Goal: Task Accomplishment & Management: Use online tool/utility

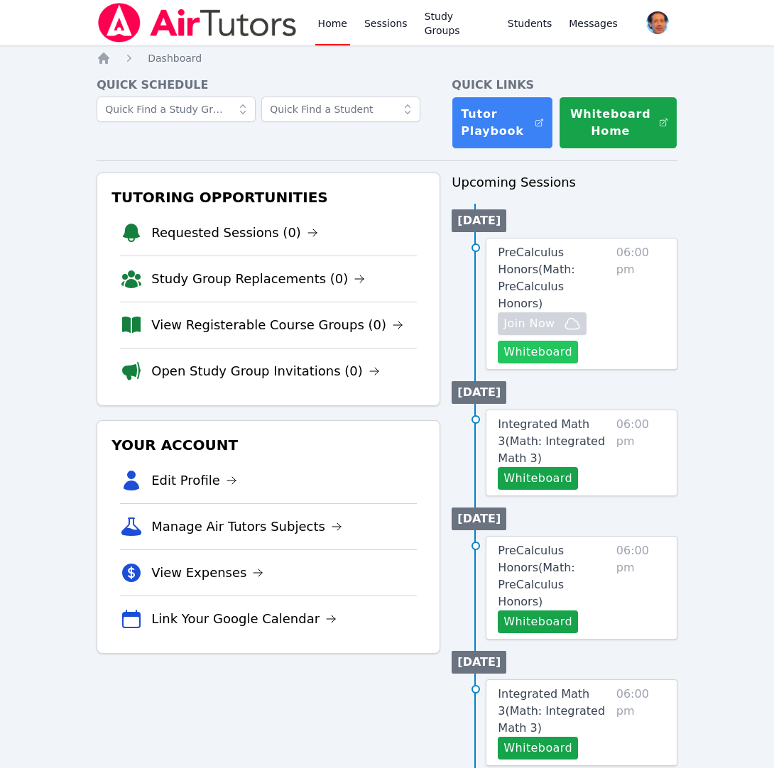
click at [528, 341] on button "Whiteboard" at bounding box center [538, 352] width 80 height 23
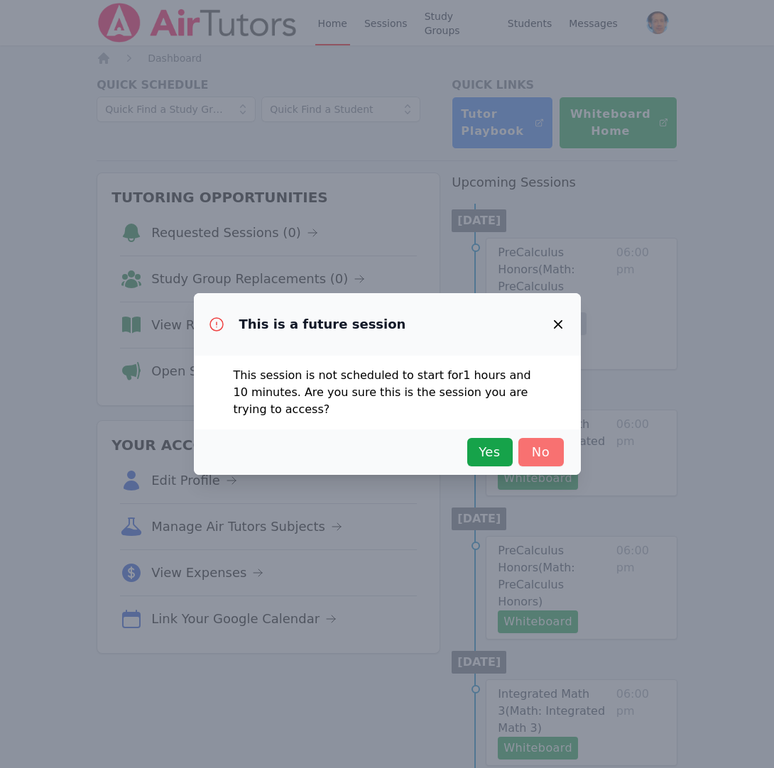
click at [539, 454] on span "No" at bounding box center [540, 452] width 31 height 20
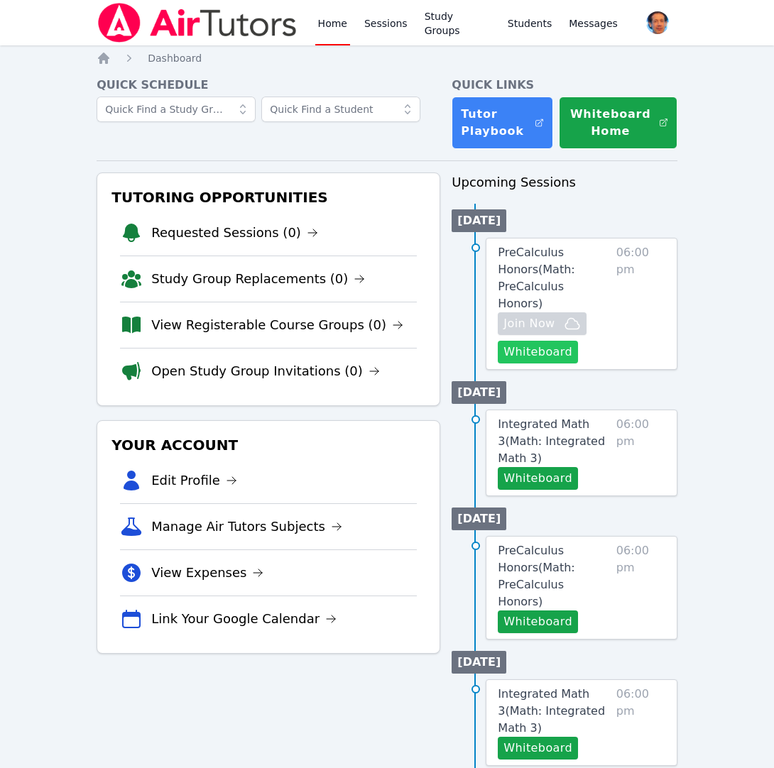
click at [537, 341] on button "Whiteboard" at bounding box center [538, 352] width 80 height 23
click at [239, 113] on icon at bounding box center [243, 109] width 14 height 14
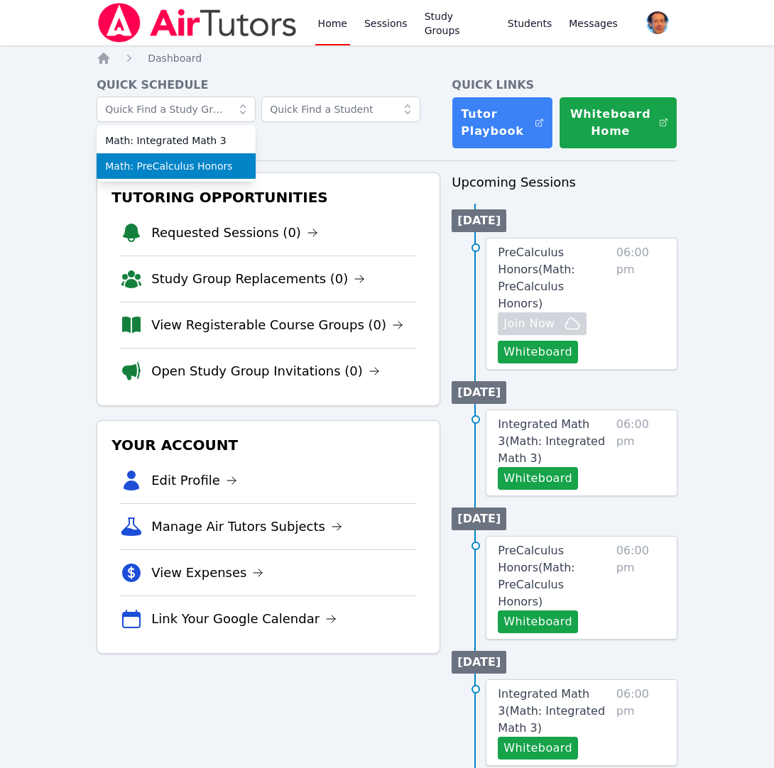
click at [213, 165] on span "Math: PreCalculus Honors" at bounding box center [176, 166] width 142 height 14
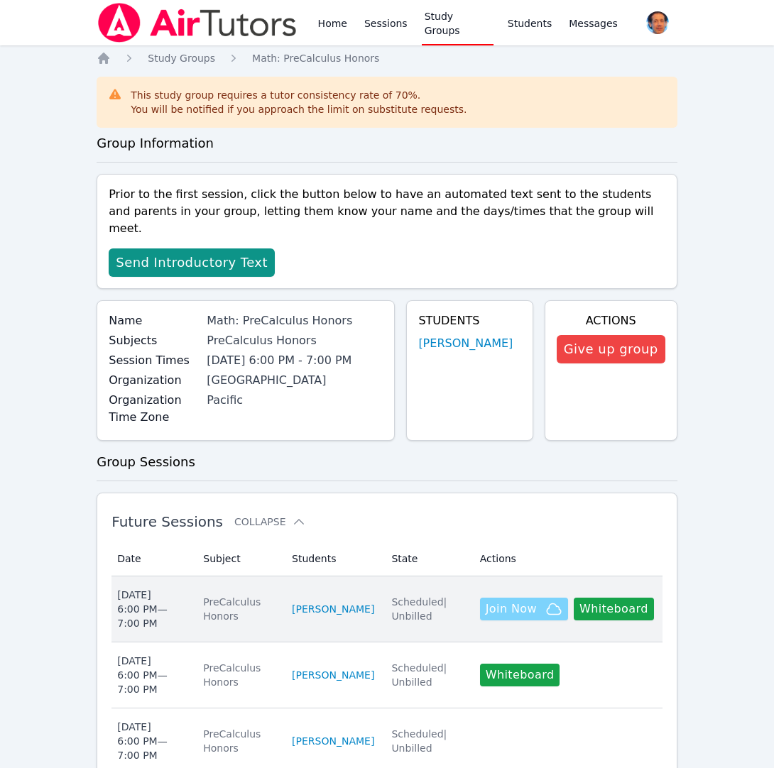
click at [520, 601] on span "Join Now" at bounding box center [511, 609] width 51 height 17
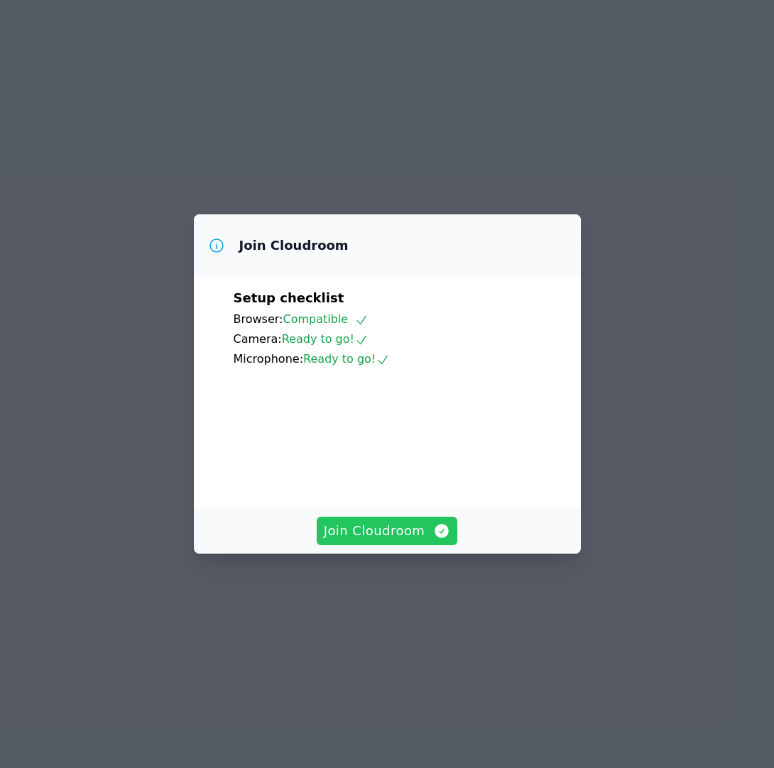
click at [383, 541] on span "Join Cloudroom" at bounding box center [387, 531] width 127 height 20
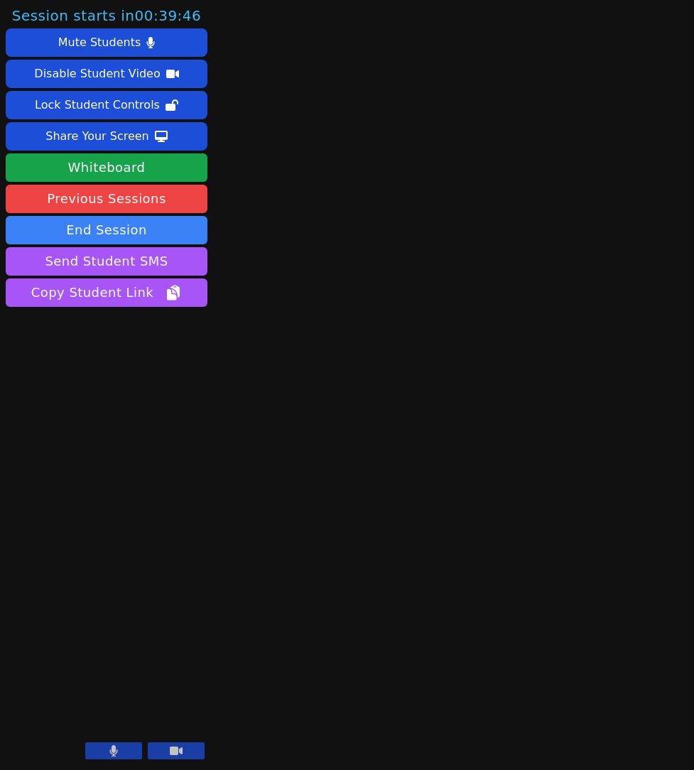
click at [116, 753] on icon at bounding box center [114, 750] width 8 height 11
click at [116, 753] on icon at bounding box center [114, 750] width 14 height 11
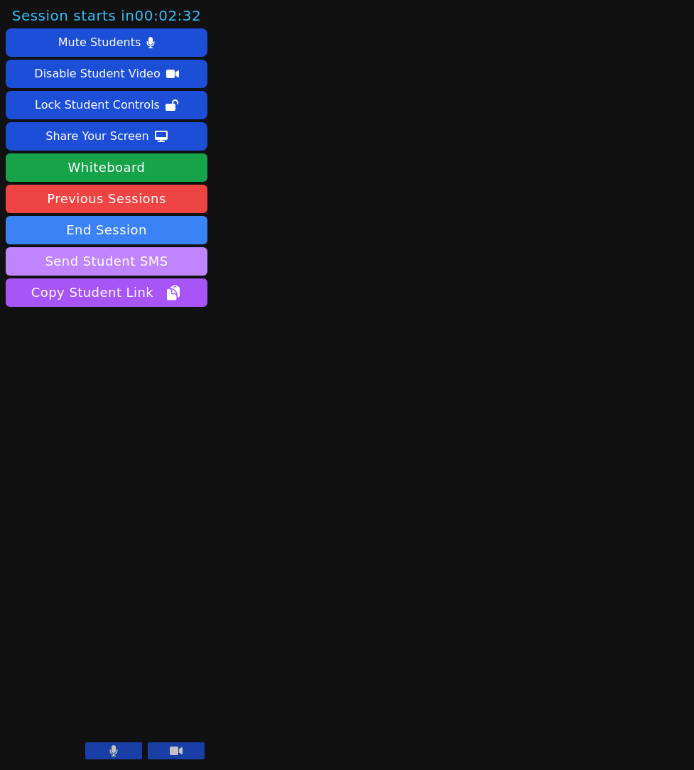
click at [129, 255] on button "Send Student SMS" at bounding box center [107, 261] width 202 height 28
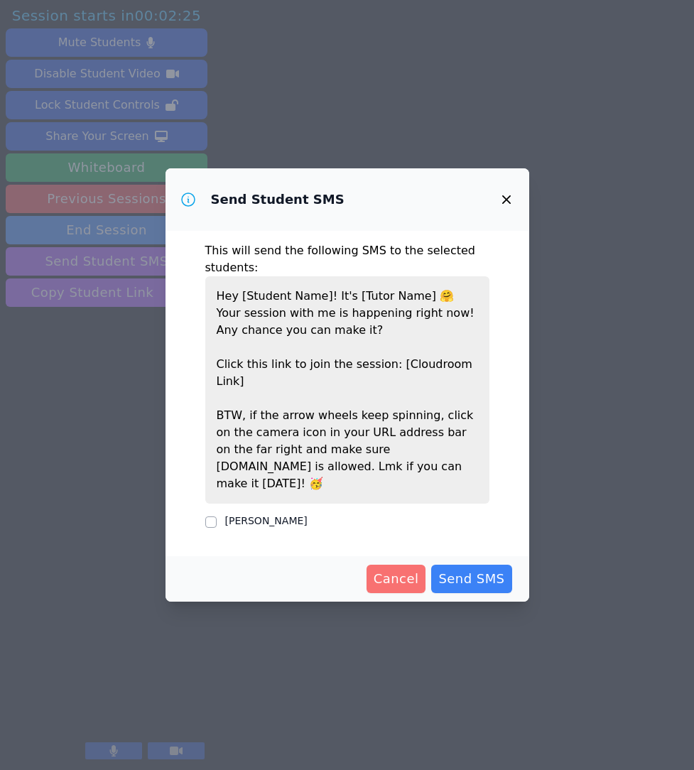
click at [391, 569] on span "Cancel" at bounding box center [396, 579] width 45 height 20
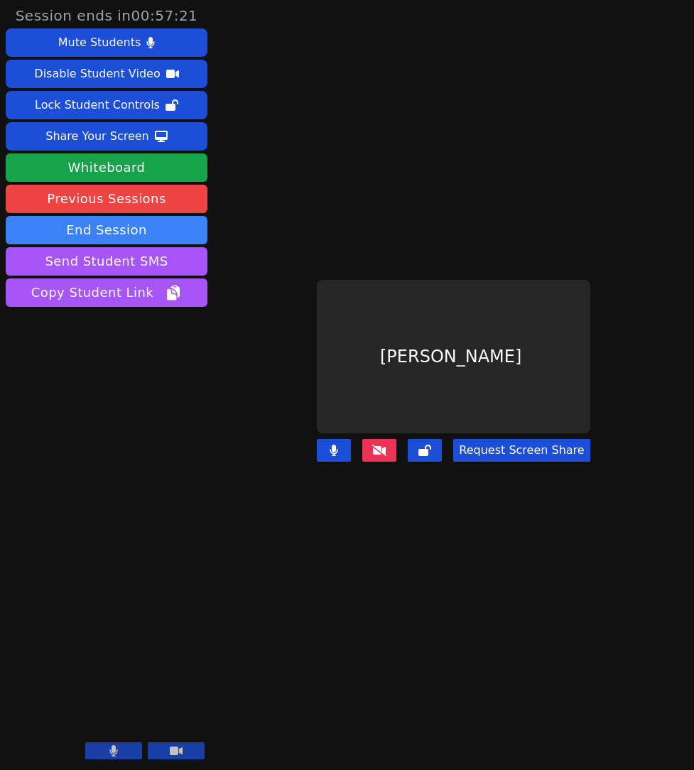
click at [381, 446] on icon at bounding box center [379, 450] width 14 height 11
click at [381, 445] on icon at bounding box center [379, 450] width 14 height 11
click at [380, 452] on icon at bounding box center [379, 450] width 14 height 11
click at [377, 447] on icon at bounding box center [379, 450] width 14 height 11
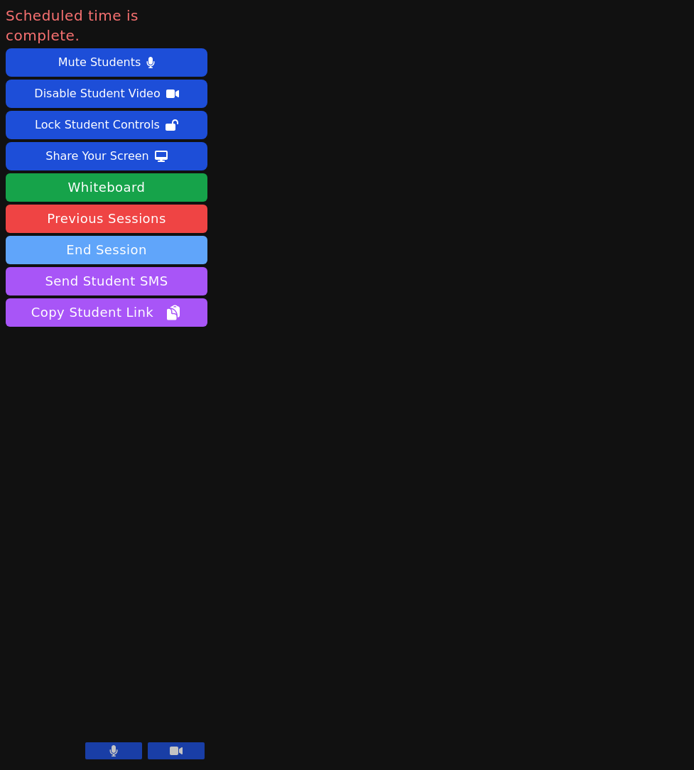
click at [102, 236] on button "End Session" at bounding box center [107, 250] width 202 height 28
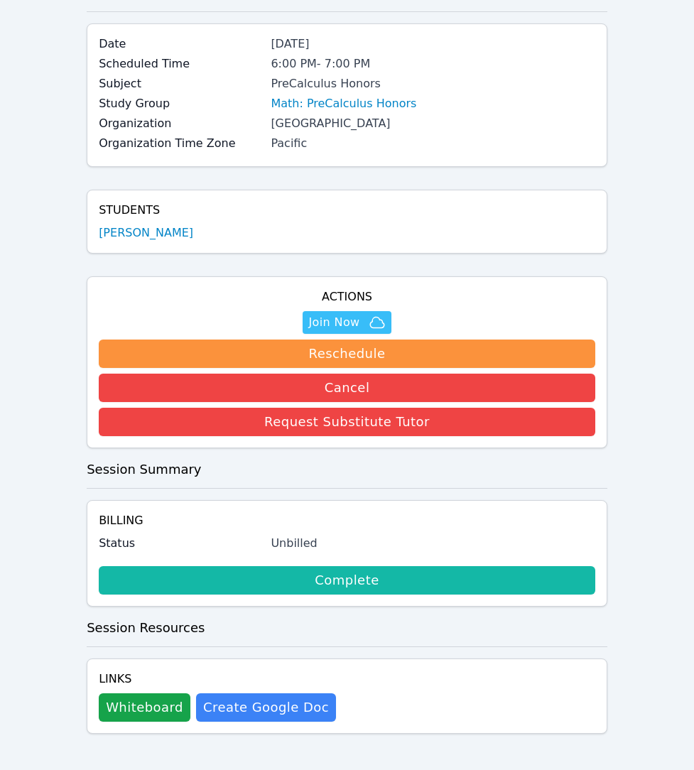
scroll to position [97, 0]
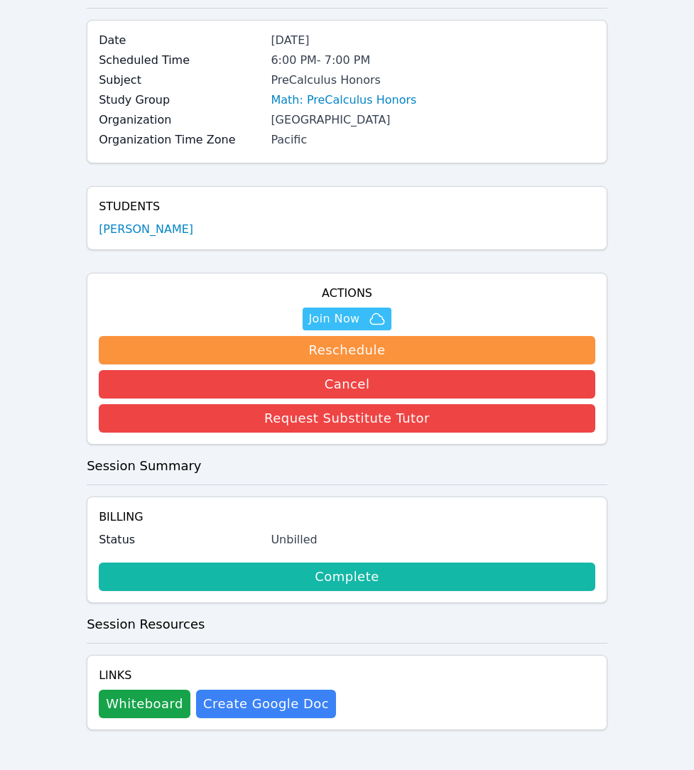
click at [342, 580] on link "Complete" at bounding box center [347, 576] width 496 height 28
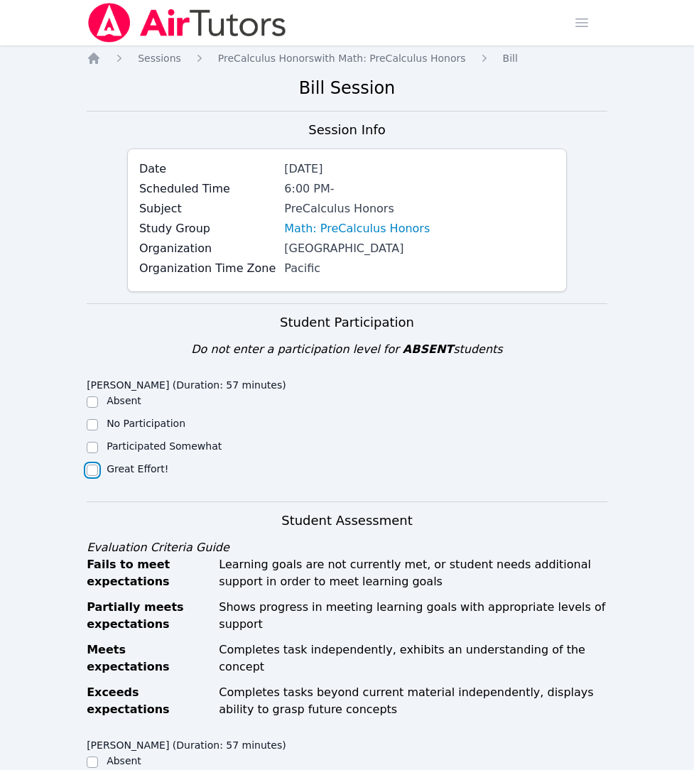
click at [94, 469] on input "Great Effort!" at bounding box center [92, 469] width 11 height 11
checkbox input "true"
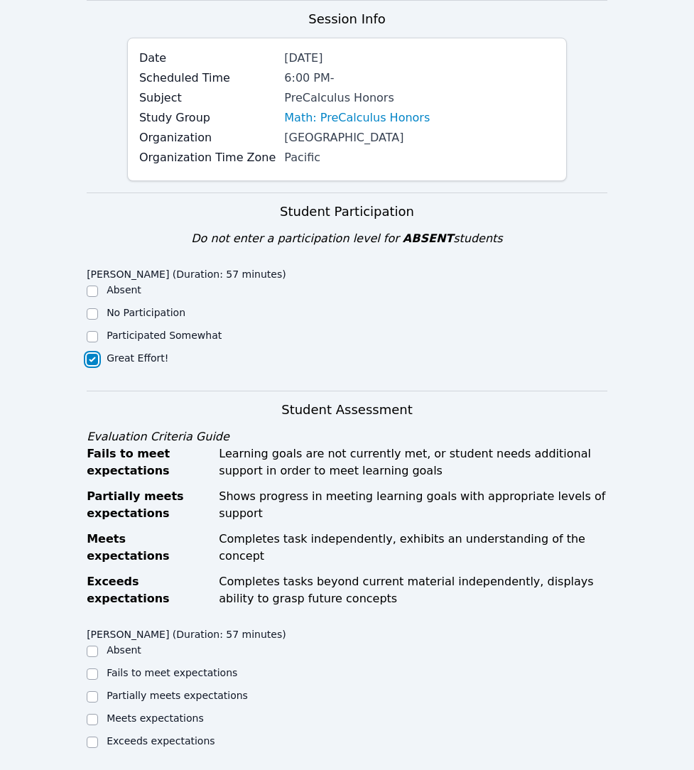
scroll to position [163, 0]
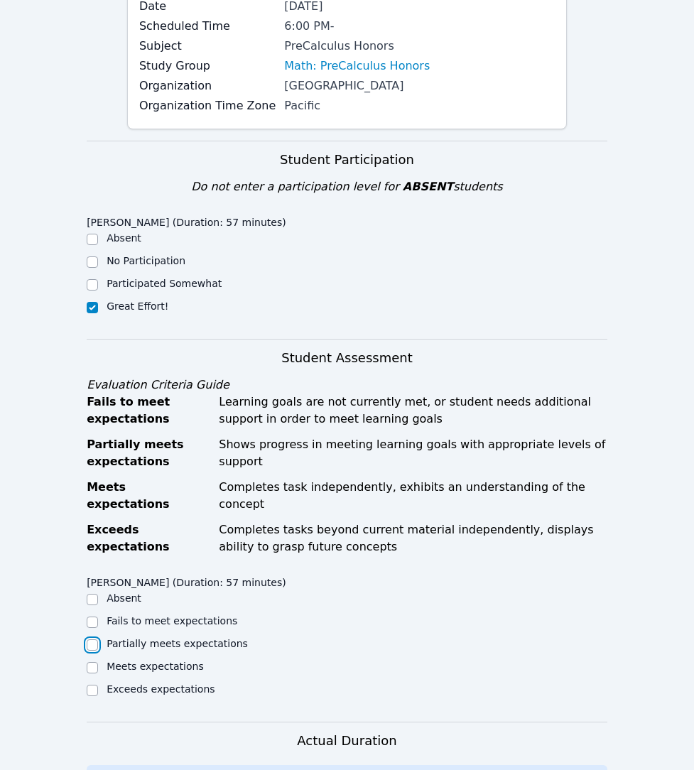
click at [92, 639] on input "Partially meets expectations" at bounding box center [92, 644] width 11 height 11
checkbox input "true"
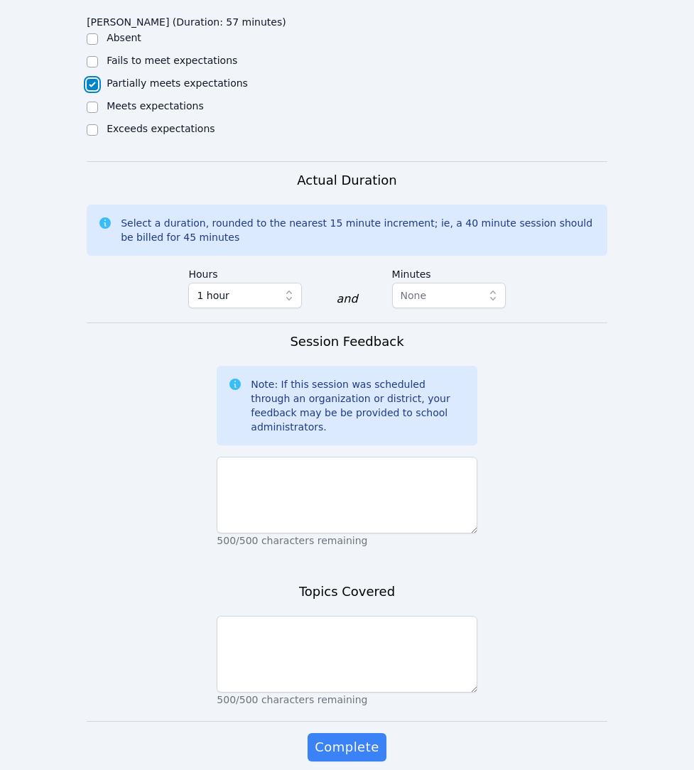
scroll to position [722, 0]
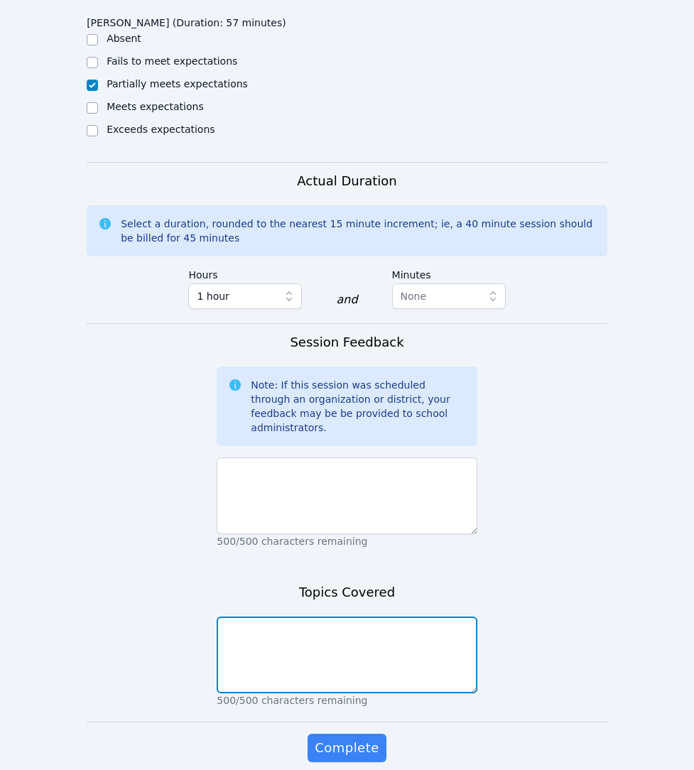
click at [232, 616] on textarea at bounding box center [347, 654] width 260 height 77
drag, startPoint x: 273, startPoint y: 601, endPoint x: 285, endPoint y: 601, distance: 12.1
click at [273, 616] on textarea "Compount Interest" at bounding box center [347, 654] width 260 height 77
click at [329, 616] on textarea "Compound Interest" at bounding box center [347, 654] width 260 height 77
type textarea "Compound Interest, Rules of Logarithms"
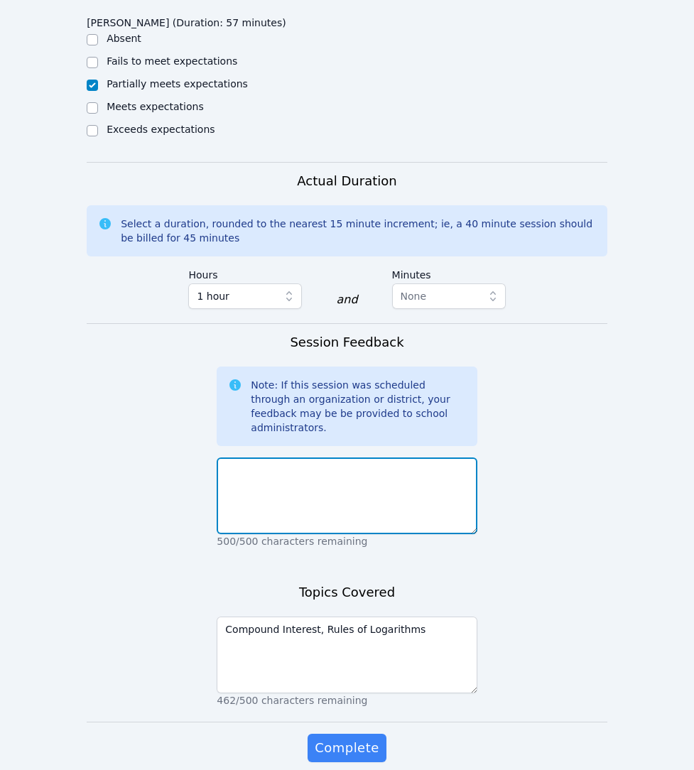
click at [239, 457] on textarea at bounding box center [347, 495] width 260 height 77
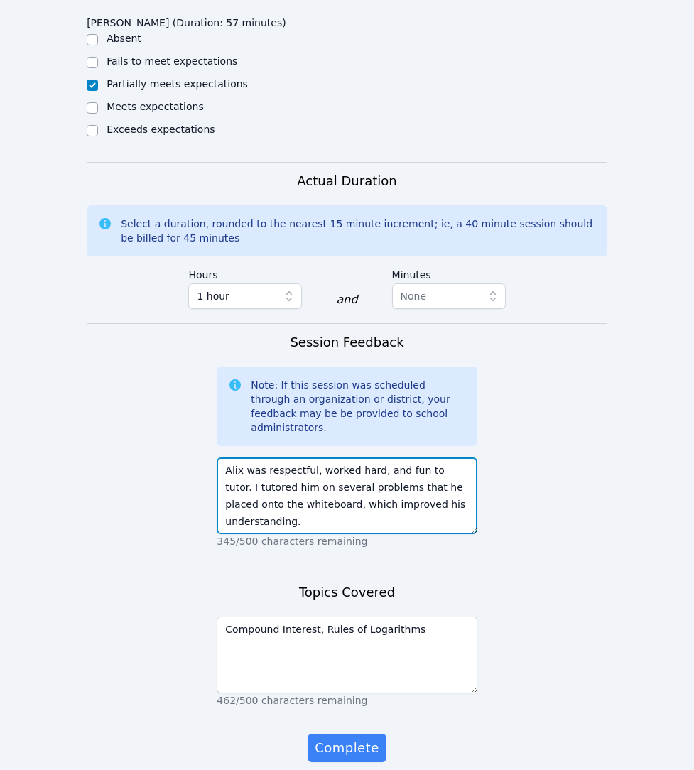
drag, startPoint x: 465, startPoint y: 476, endPoint x: 214, endPoint y: 437, distance: 253.7
click at [214, 437] on form "Student Participation Do not enter a participation level for ABSENT students [P…" at bounding box center [347, 185] width 520 height 1209
type textarea "Alix was respectful, worked hard, and fun to tutor. I tutored him on several pr…"
click at [413, 489] on textarea "Alix was respectful, worked hard, and fun to tutor. I tutored him on several pr…" at bounding box center [347, 495] width 260 height 77
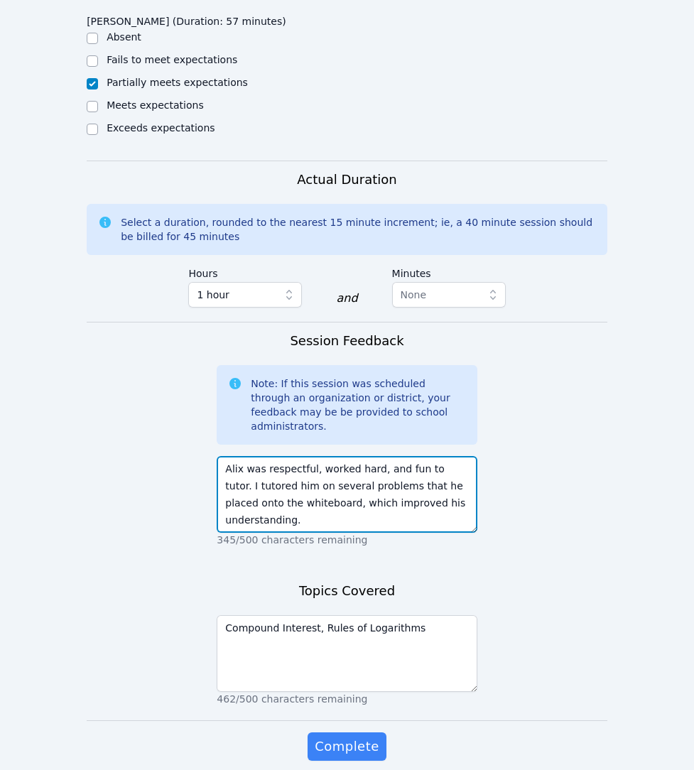
scroll to position [751, 0]
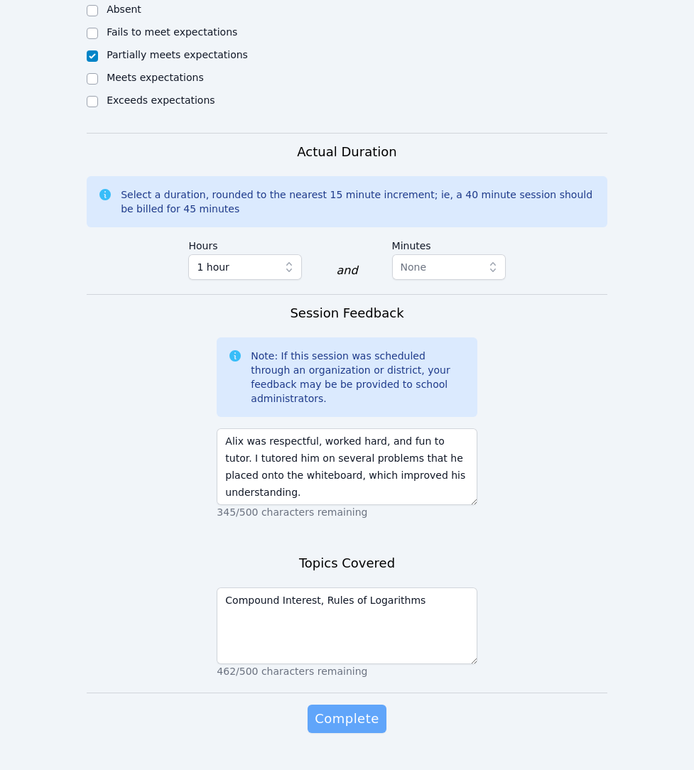
click at [339, 709] on span "Complete" at bounding box center [347, 719] width 64 height 20
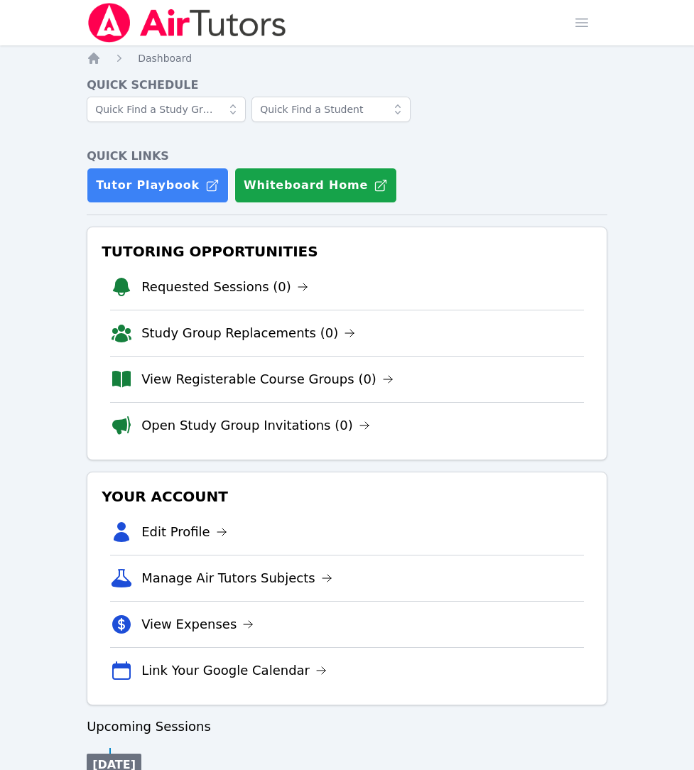
click at [233, 111] on icon at bounding box center [233, 109] width 14 height 14
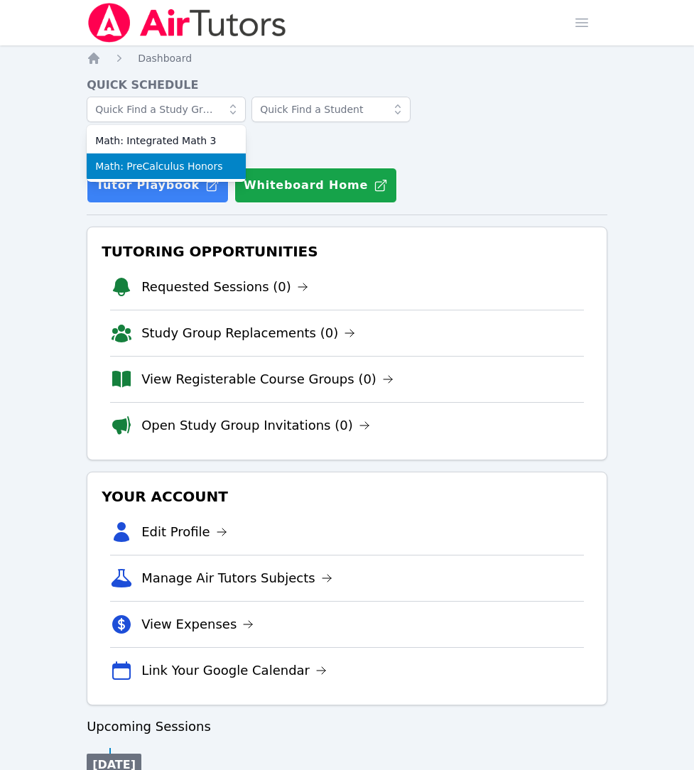
click at [187, 167] on span "Math: PreCalculus Honors" at bounding box center [166, 166] width 142 height 14
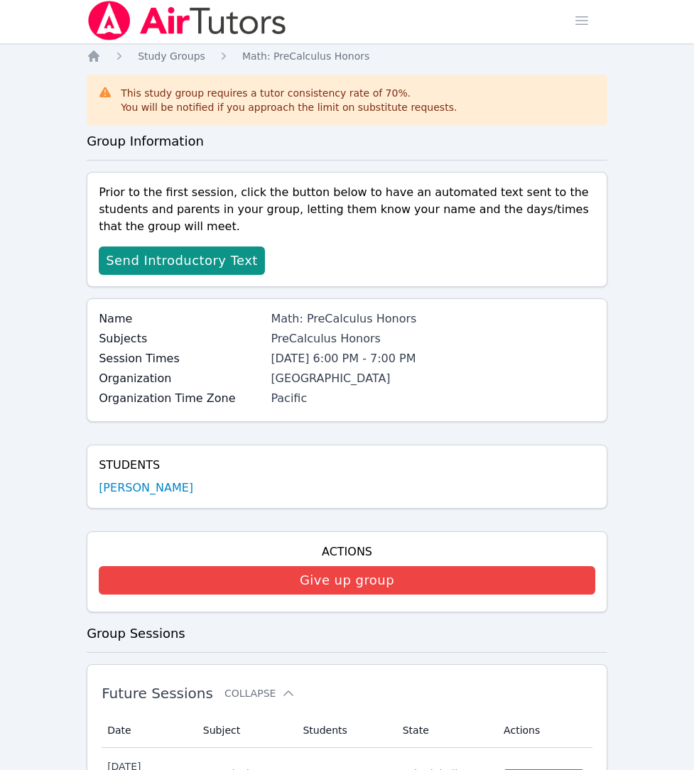
scroll to position [6, 0]
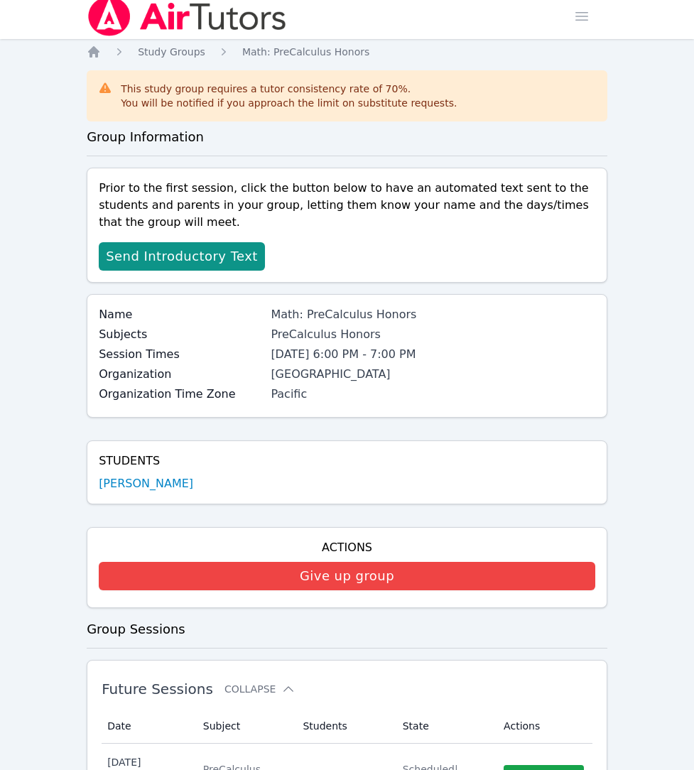
click at [128, 481] on link "[PERSON_NAME]" at bounding box center [146, 483] width 94 height 17
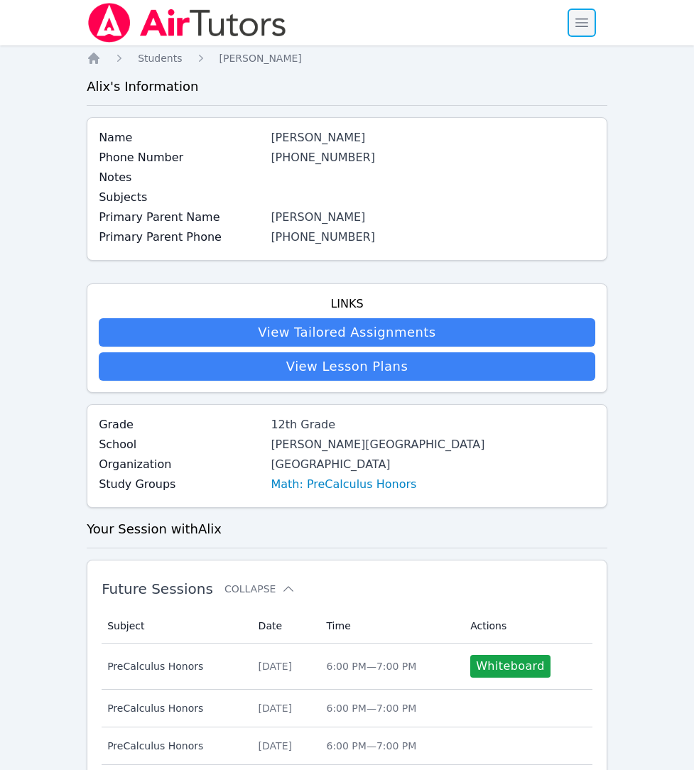
click at [577, 26] on span "button" at bounding box center [581, 22] width 31 height 31
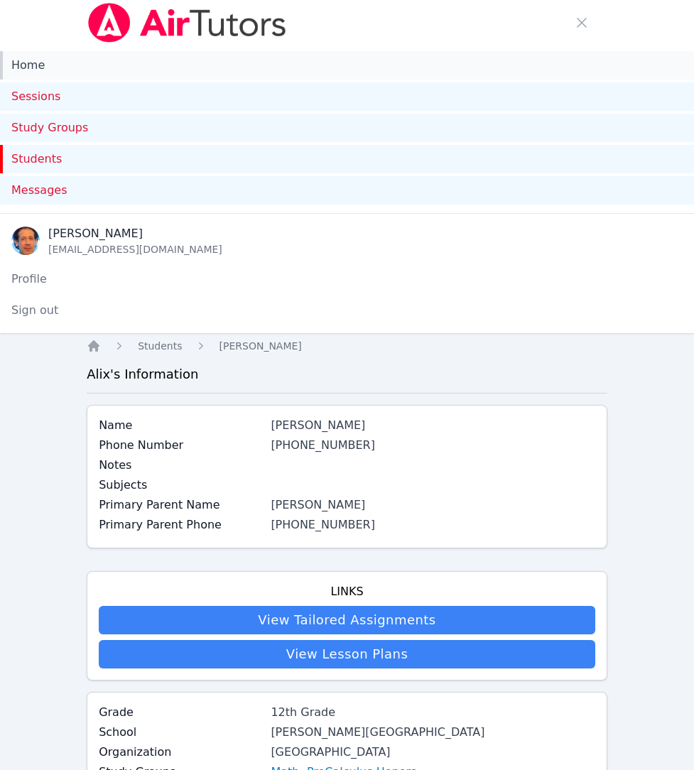
click at [29, 64] on link "Home" at bounding box center [347, 65] width 694 height 28
